Goal: Task Accomplishment & Management: Manage account settings

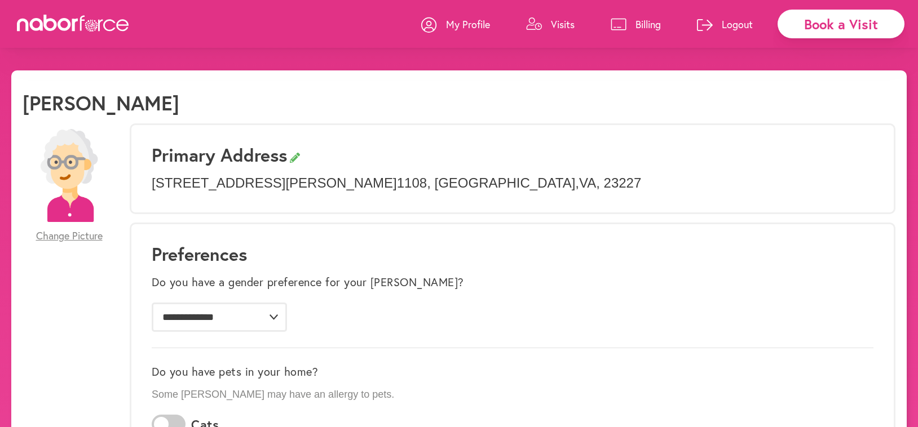
click at [546, 20] on link "Visits" at bounding box center [550, 24] width 49 height 34
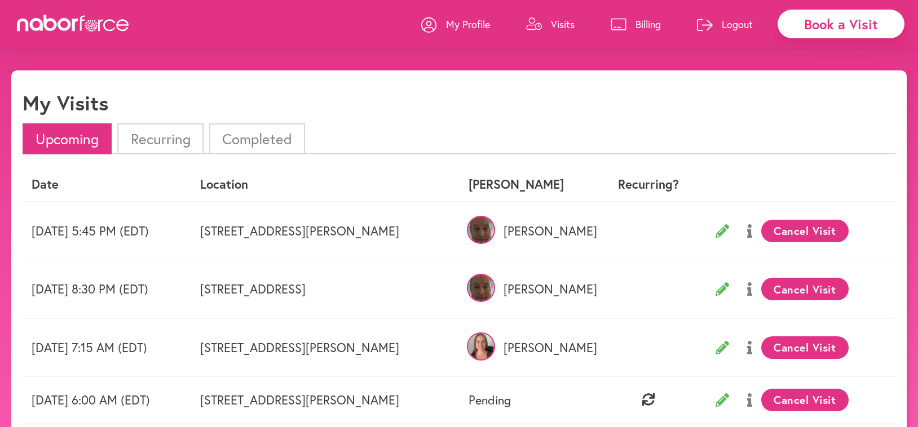
click at [495, 230] on img at bounding box center [481, 230] width 28 height 28
click at [265, 137] on li "Completed" at bounding box center [257, 139] width 96 height 31
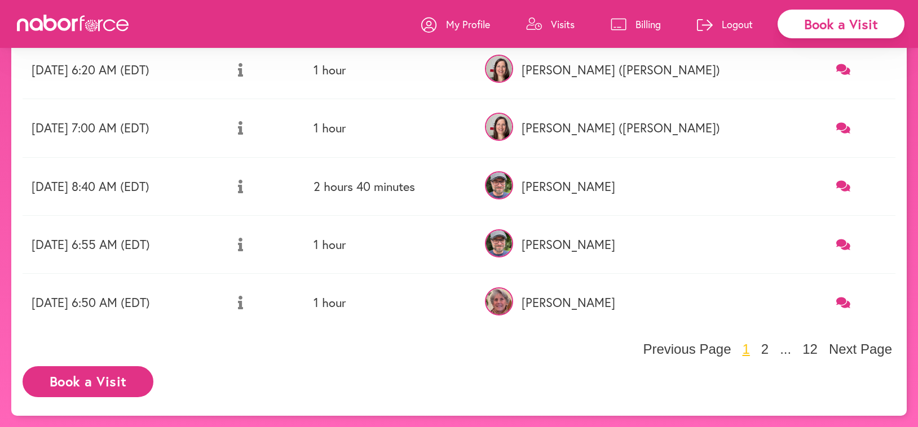
scroll to position [452, 0]
click at [770, 348] on button "2" at bounding box center [765, 350] width 14 height 17
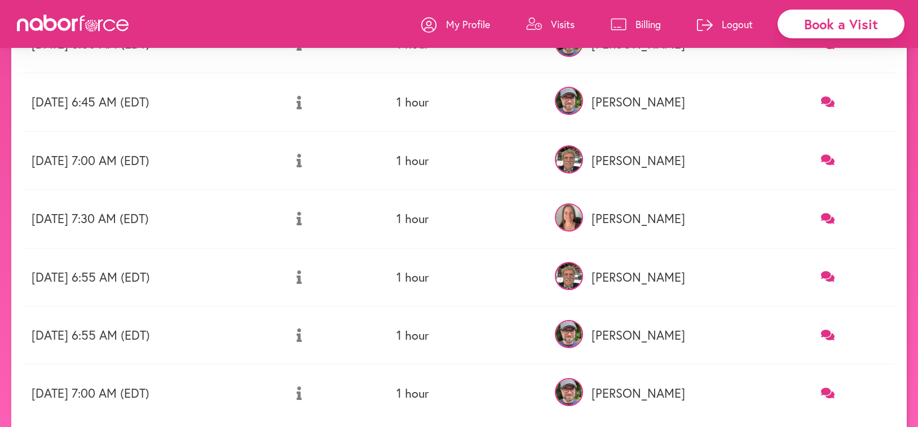
scroll to position [363, 0]
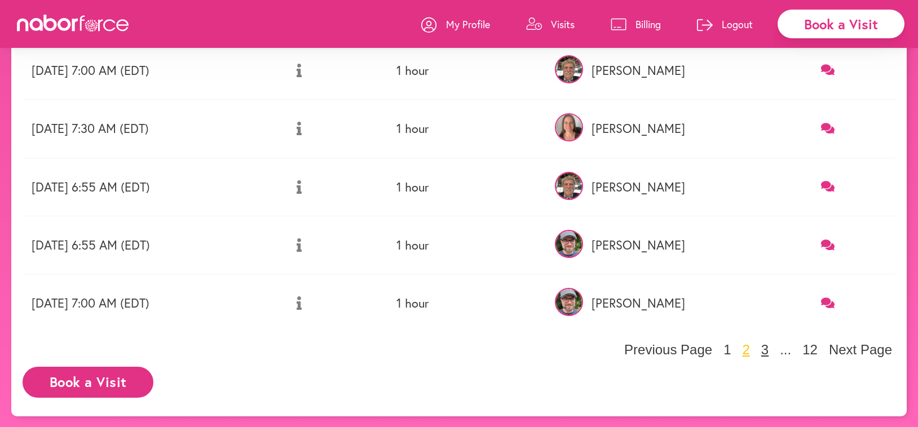
click at [772, 347] on button "3" at bounding box center [765, 350] width 14 height 17
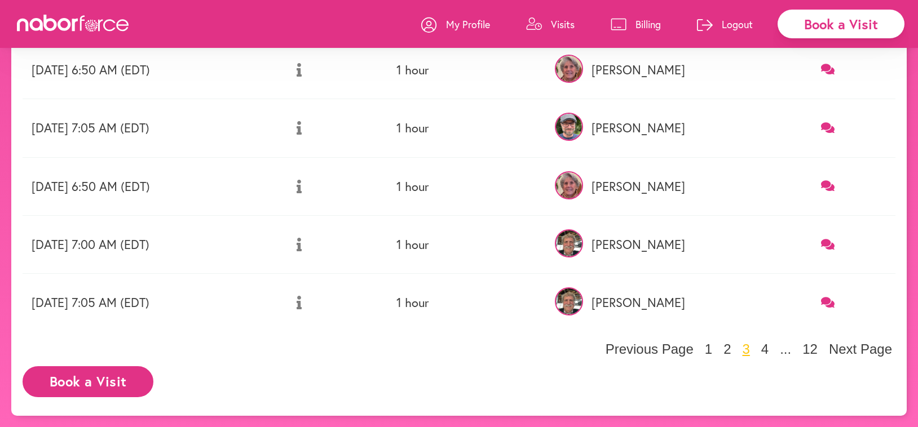
scroll to position [452, 0]
click at [770, 345] on button "4" at bounding box center [765, 350] width 14 height 17
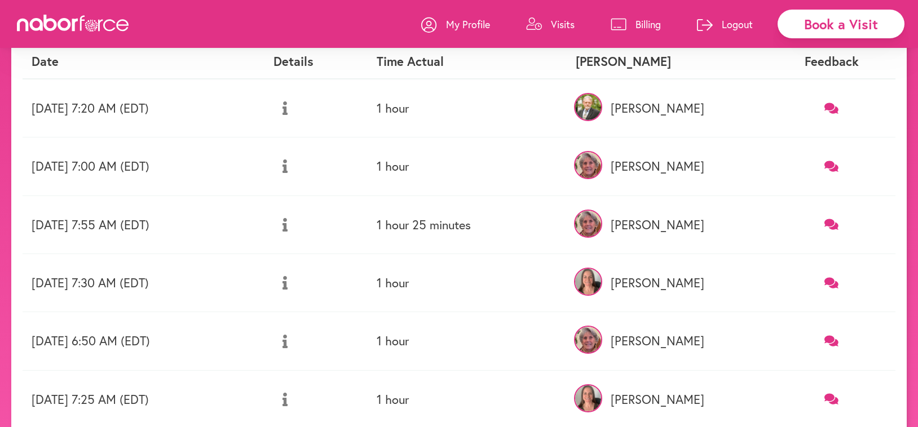
scroll to position [123, 0]
click at [568, 23] on p "Visits" at bounding box center [563, 24] width 24 height 14
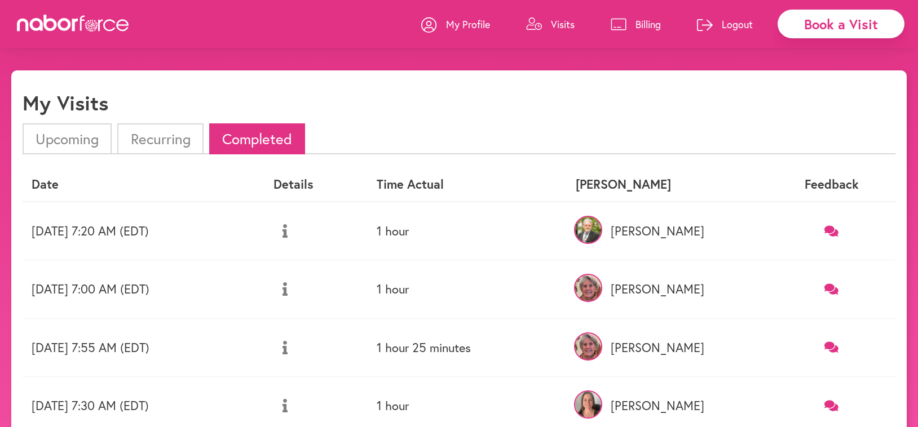
click at [549, 18] on link "Visits" at bounding box center [550, 24] width 49 height 34
click at [58, 139] on li "Upcoming" at bounding box center [67, 139] width 89 height 31
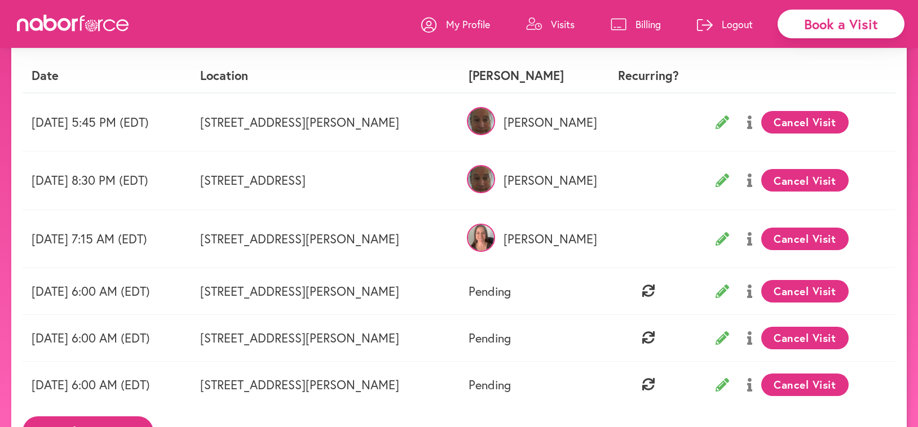
scroll to position [115, 0]
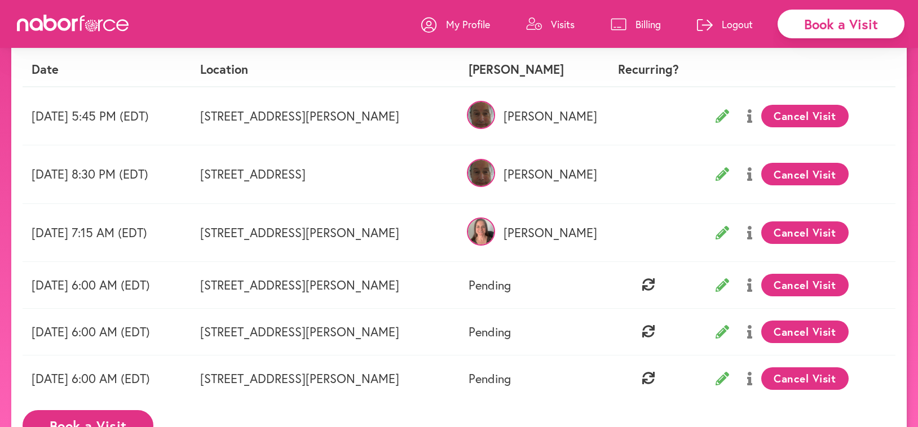
click at [810, 277] on button "Cancel Visit" at bounding box center [804, 285] width 87 height 23
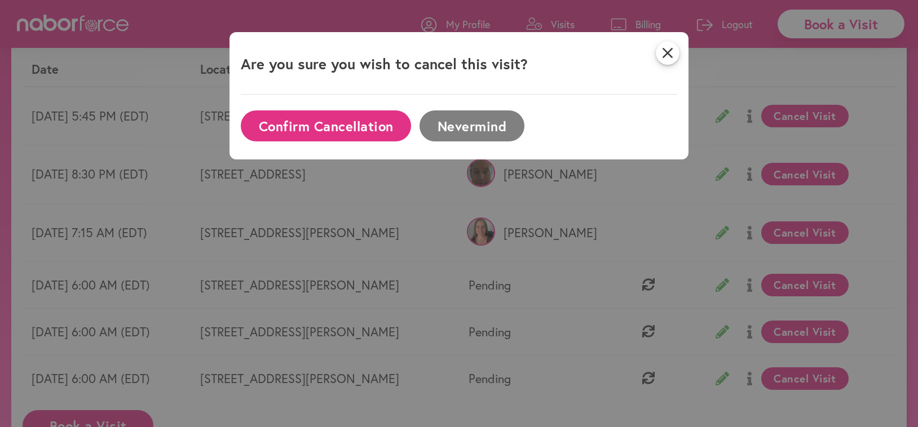
click at [327, 117] on button "Confirm Cancellation" at bounding box center [326, 126] width 170 height 31
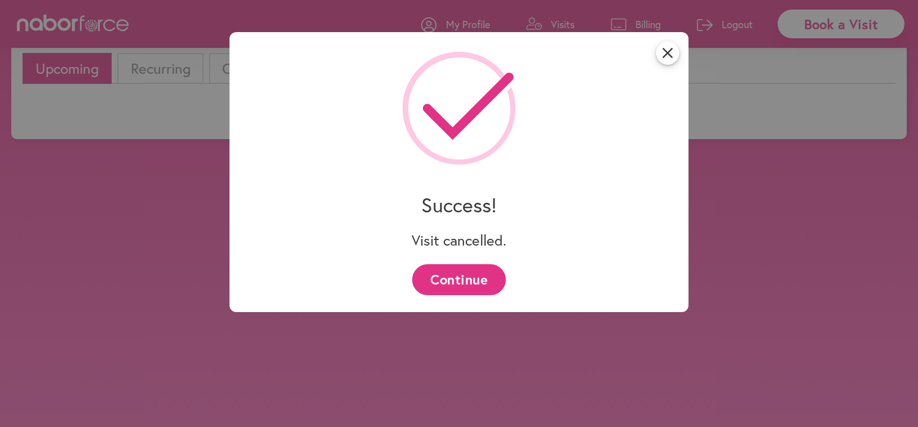
scroll to position [82, 0]
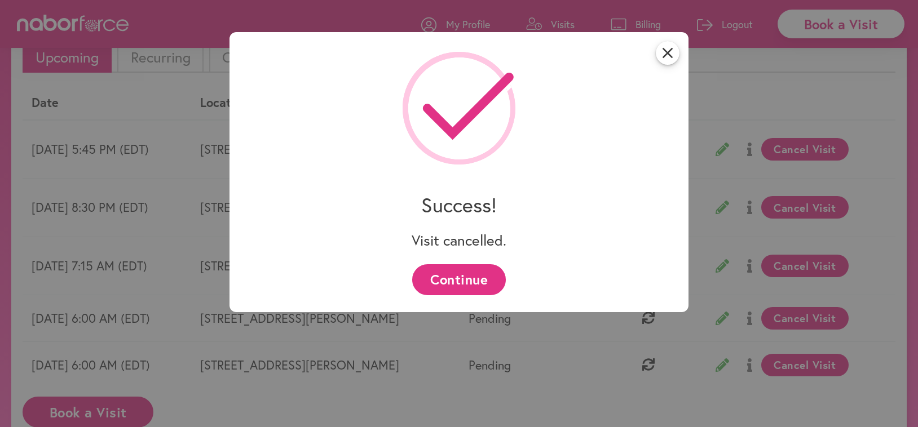
click at [466, 280] on button "Continue" at bounding box center [458, 279] width 93 height 31
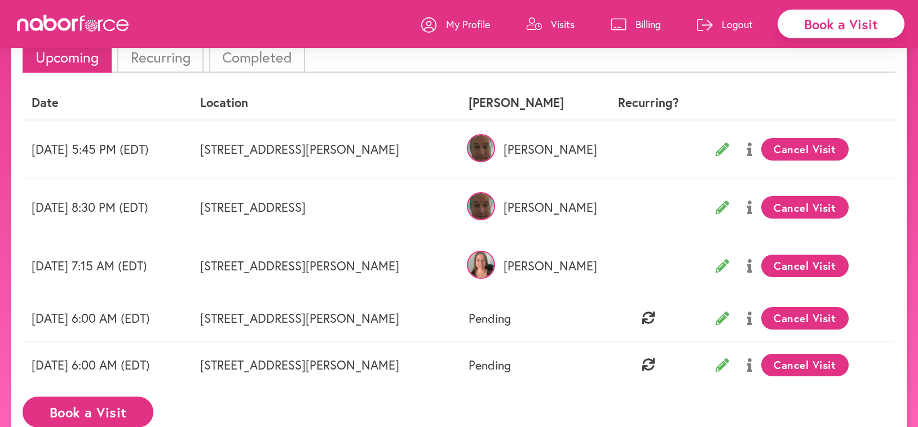
click at [802, 313] on button "Cancel Visit" at bounding box center [804, 318] width 87 height 23
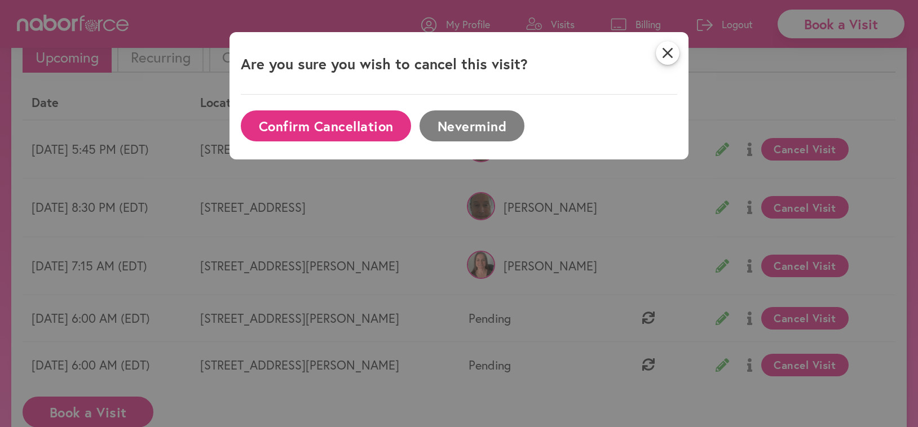
click at [316, 124] on button "Confirm Cancellation" at bounding box center [326, 126] width 170 height 31
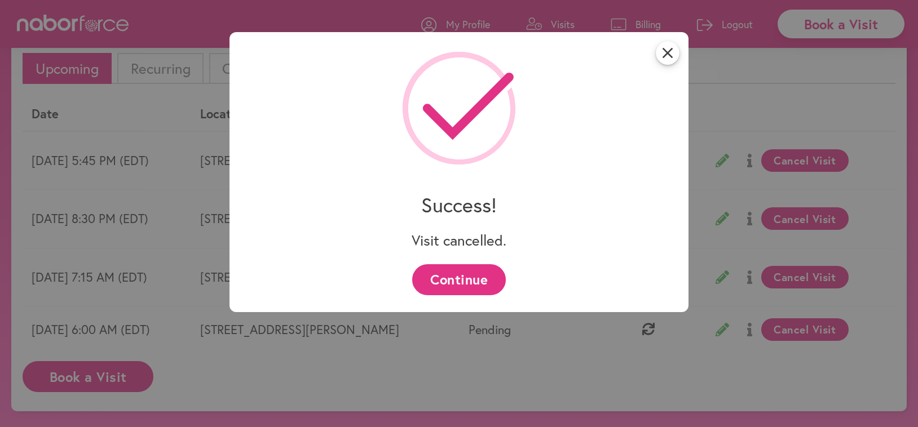
click at [444, 274] on button "Continue" at bounding box center [458, 279] width 93 height 31
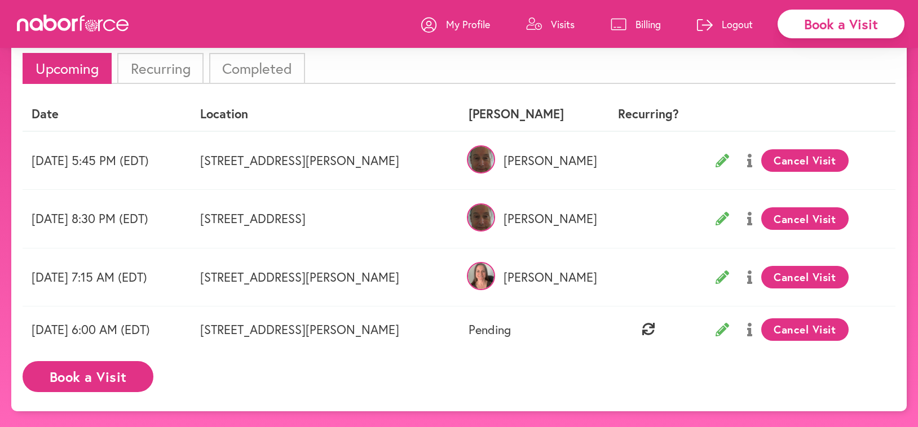
click at [804, 319] on button "Cancel Visit" at bounding box center [804, 330] width 87 height 23
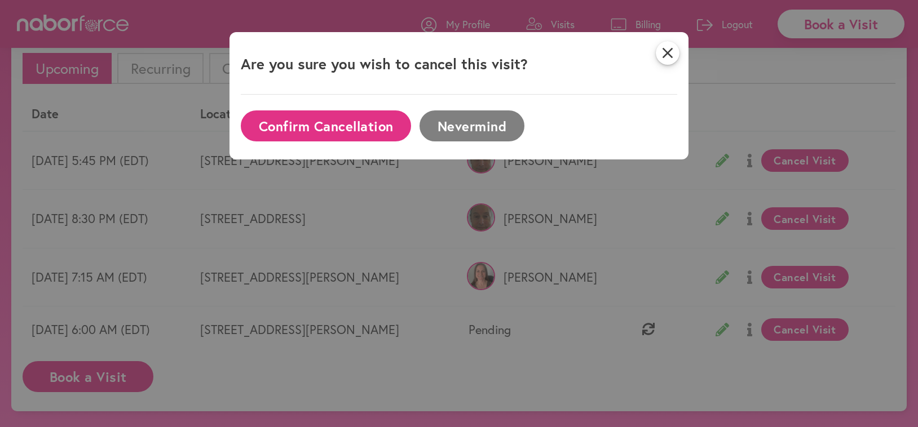
click at [301, 114] on button "Confirm Cancellation" at bounding box center [326, 126] width 170 height 31
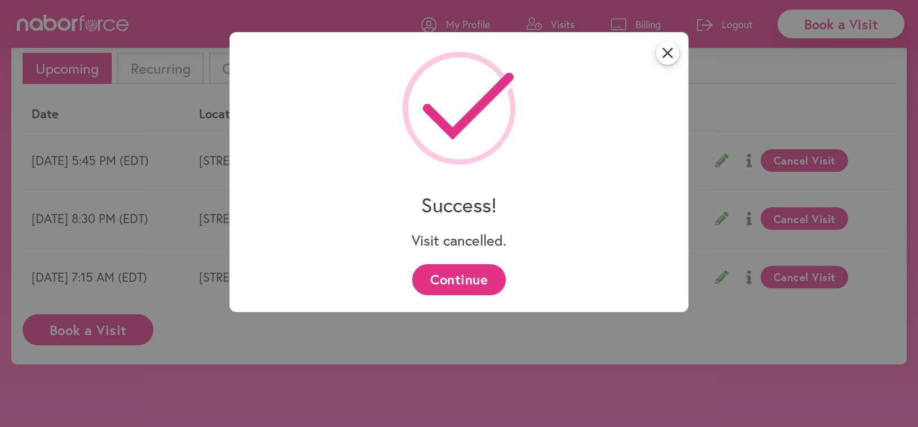
click at [459, 281] on button "Continue" at bounding box center [458, 279] width 93 height 31
